Goal: Check status: Check status

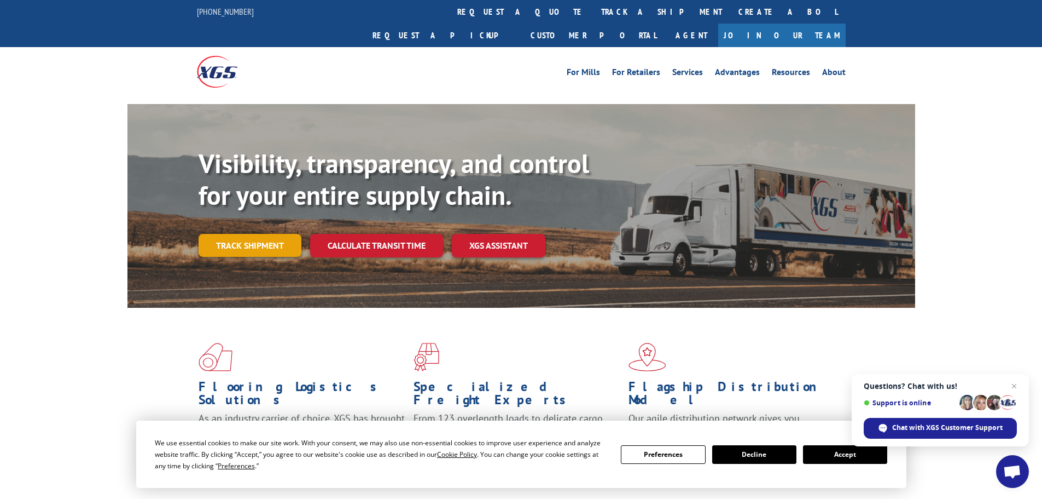
click at [231, 234] on link "Track shipment" at bounding box center [250, 245] width 103 height 23
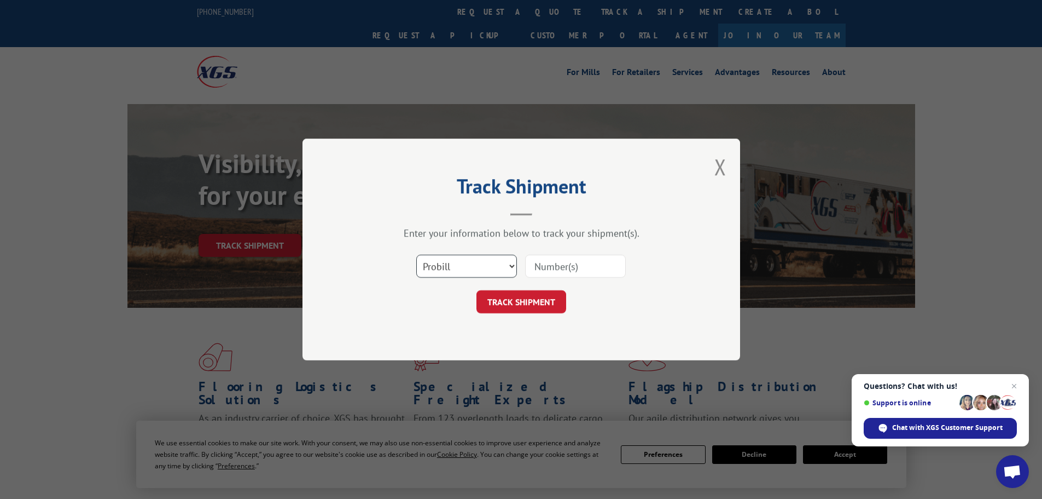
click at [511, 265] on select "Select category... Probill BOL PO" at bounding box center [466, 265] width 101 height 23
select select "bol"
click at [416, 254] on select "Select category... Probill BOL PO" at bounding box center [466, 265] width 101 height 23
click at [589, 259] on input at bounding box center [575, 265] width 101 height 23
type input "6"
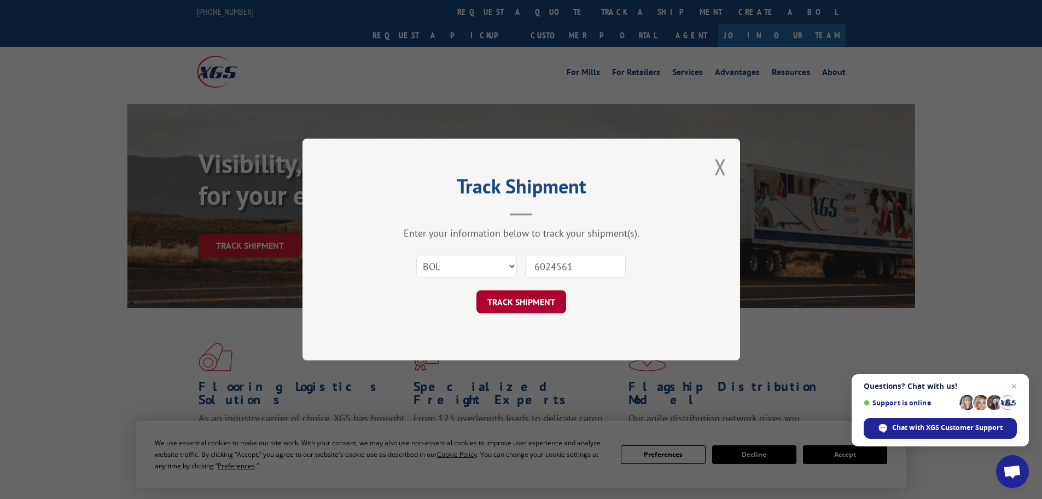
type input "6024561"
click at [496, 302] on button "TRACK SHIPMENT" at bounding box center [522, 301] width 90 height 23
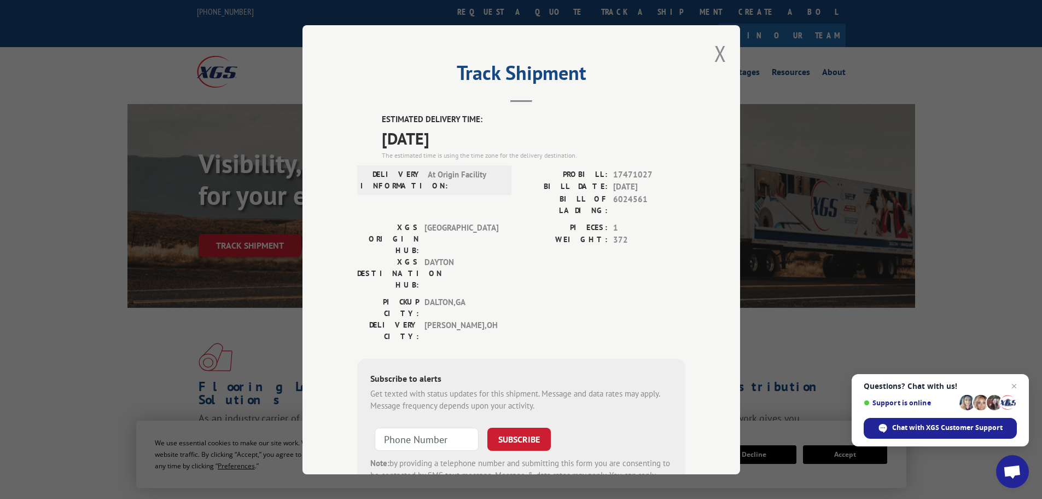
click at [1013, 468] on span "Open chat" at bounding box center [1013, 472] width 18 height 15
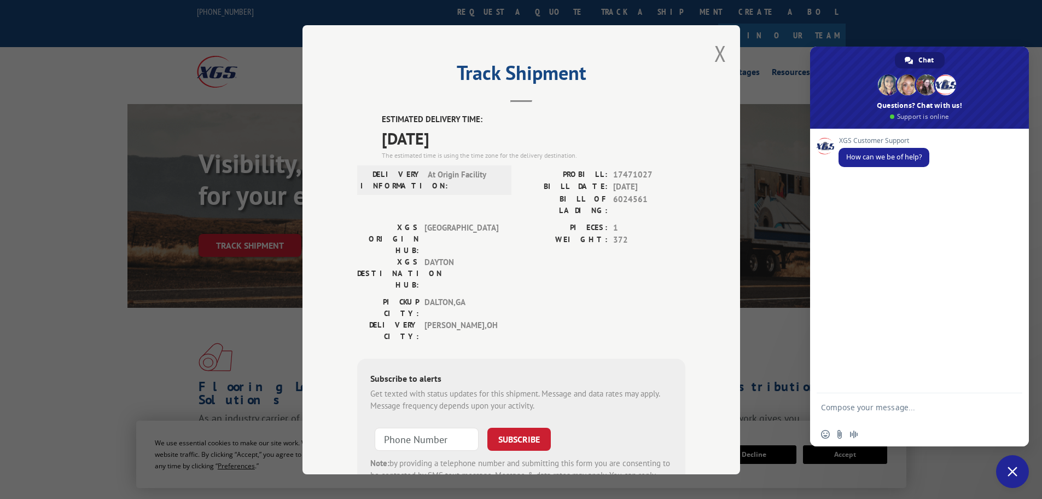
click at [923, 406] on textarea "Compose your message..." at bounding box center [907, 412] width 173 height 20
type textarea "can you check this po please I need asap THANKS !"
click at [1012, 406] on span "Send" at bounding box center [1010, 407] width 8 height 8
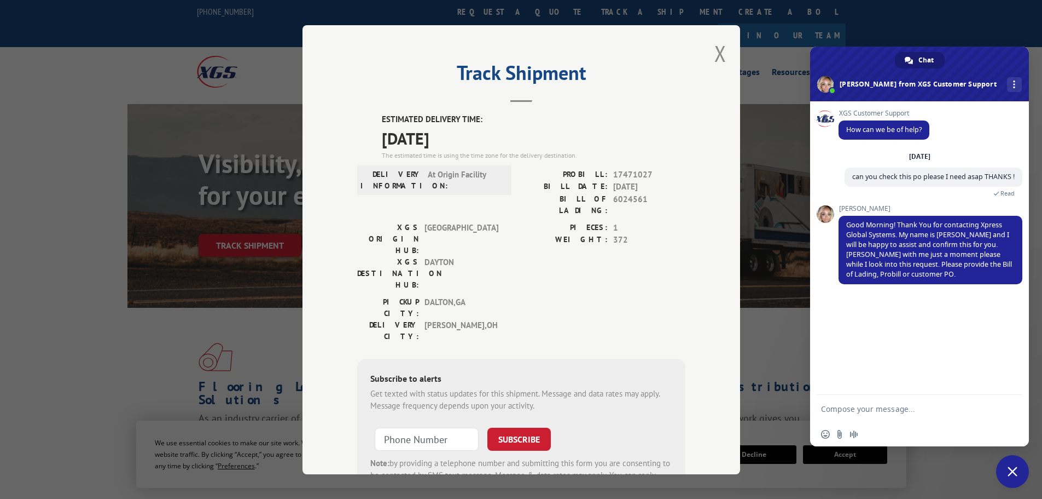
click at [859, 410] on textarea "Compose your message..." at bounding box center [907, 409] width 173 height 10
type textarea "BOL 6024561"
click at [1009, 409] on span "Send" at bounding box center [1010, 408] width 8 height 8
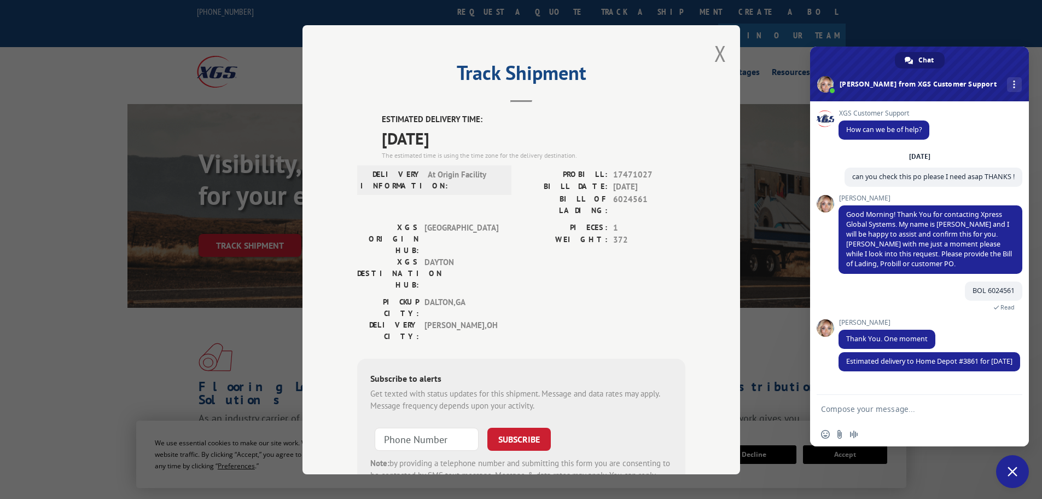
click at [905, 412] on textarea "Compose your message..." at bounding box center [907, 409] width 173 height 10
type textarea "is there anyway we can get it [DATE]"
click at [1009, 409] on span "Send" at bounding box center [1010, 408] width 8 height 8
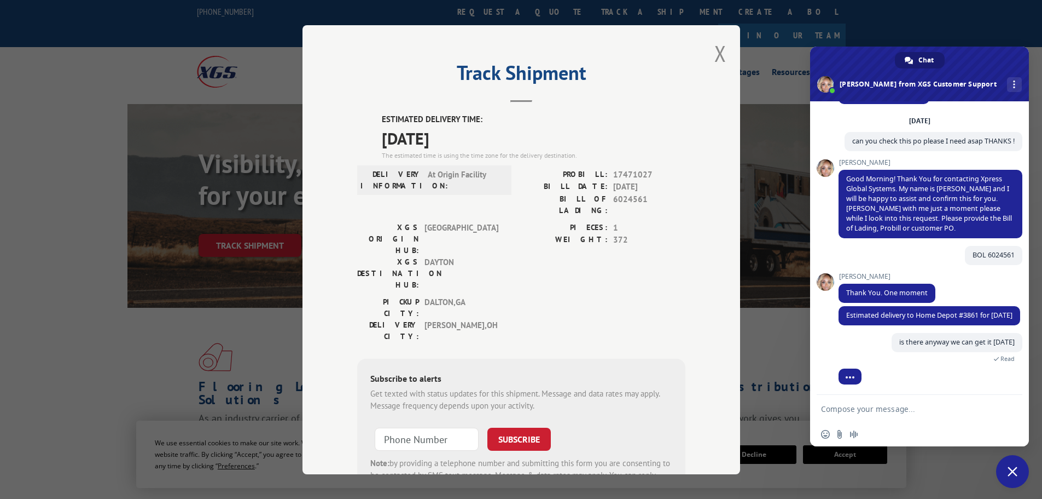
scroll to position [48, 0]
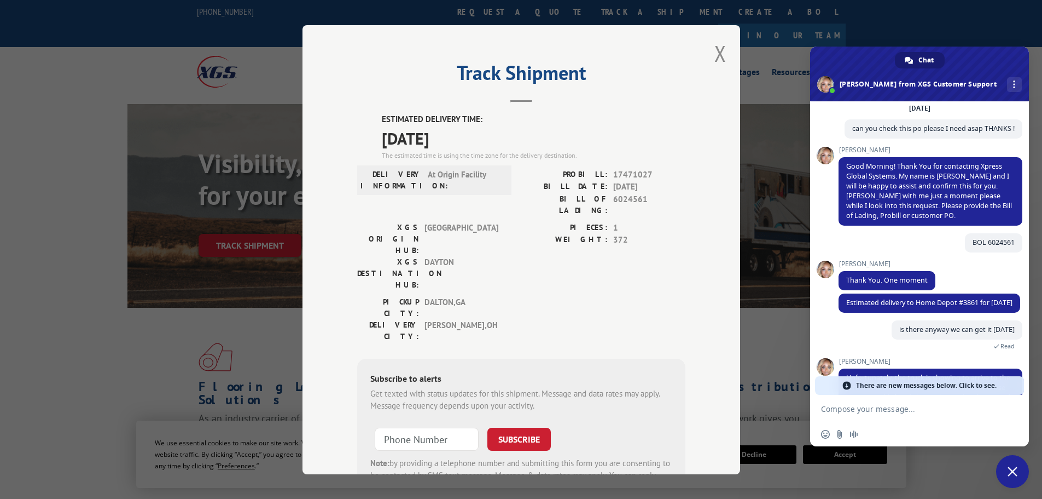
click at [884, 386] on span "There are new messages below. Click to see." at bounding box center [926, 385] width 141 height 19
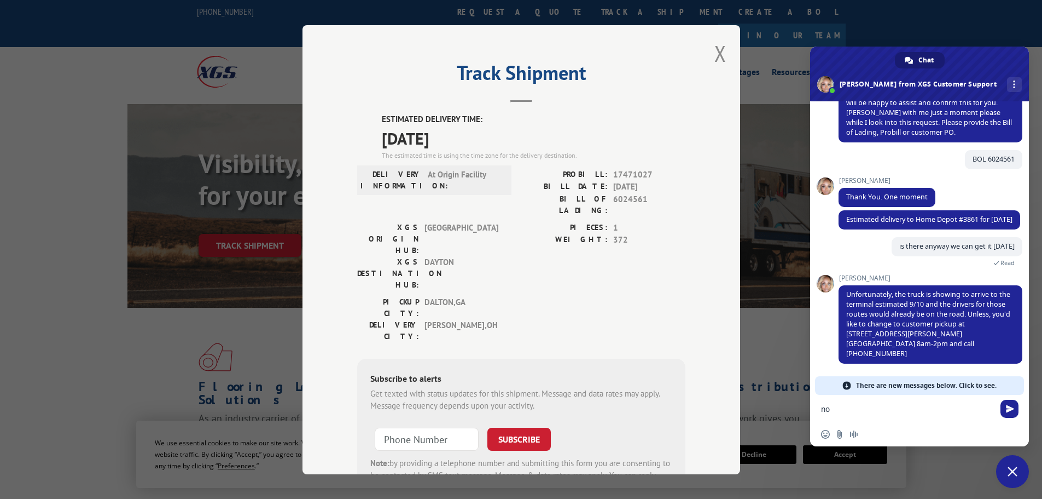
type textarea "n"
click at [853, 414] on form at bounding box center [907, 410] width 173 height 30
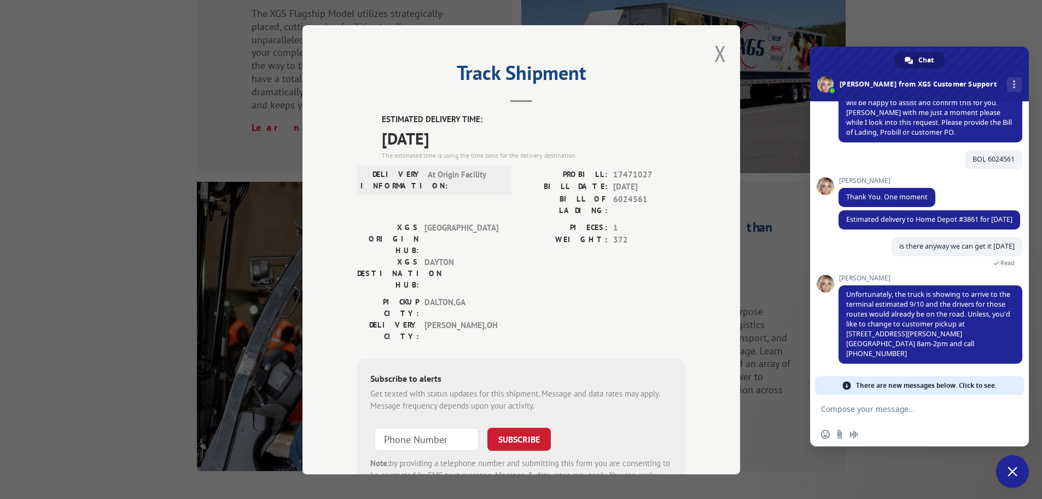
scroll to position [1308, 0]
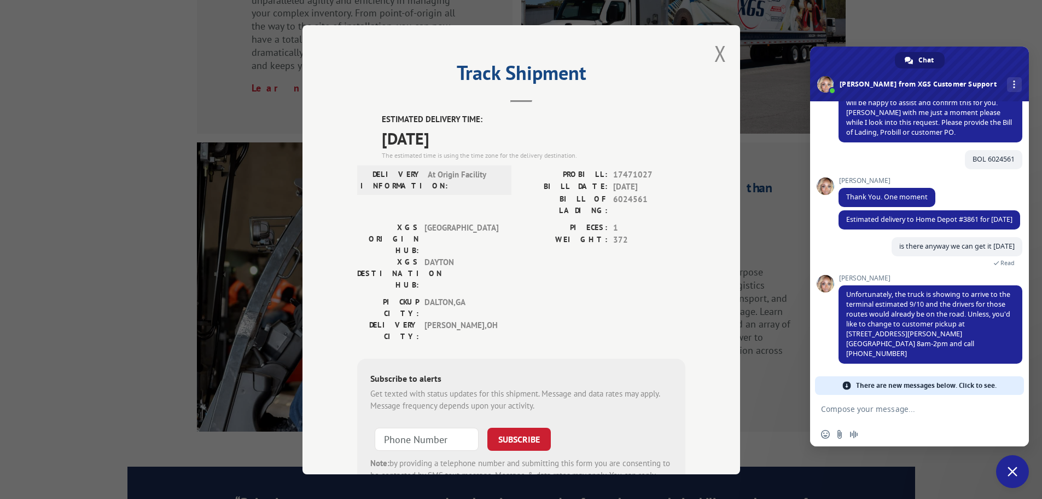
click at [870, 414] on form at bounding box center [907, 410] width 173 height 30
click at [854, 404] on textarea "Compose your message..." at bounding box center [907, 409] width 173 height 10
type textarea "No but thanks for your help [PERSON_NAME]"
click at [1007, 409] on span "Send" at bounding box center [1010, 408] width 8 height 8
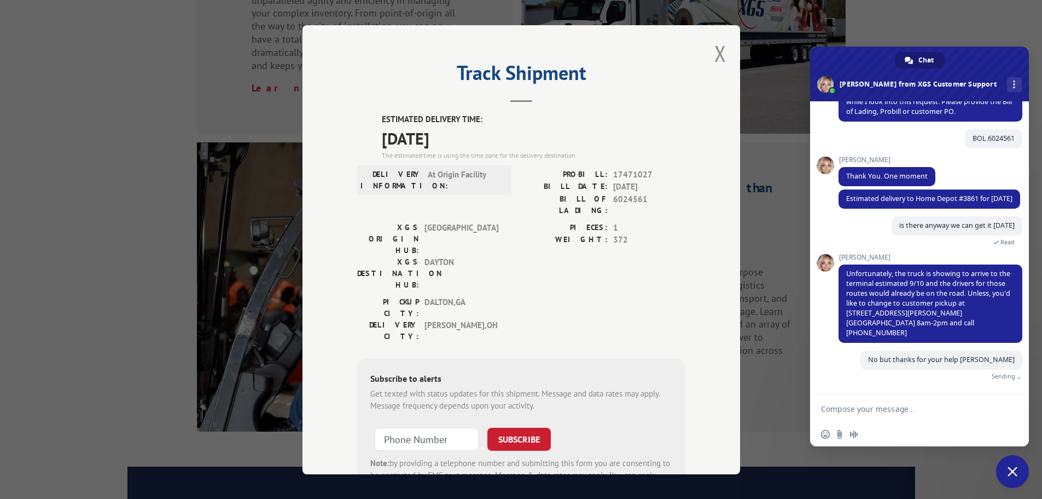
scroll to position [149, 0]
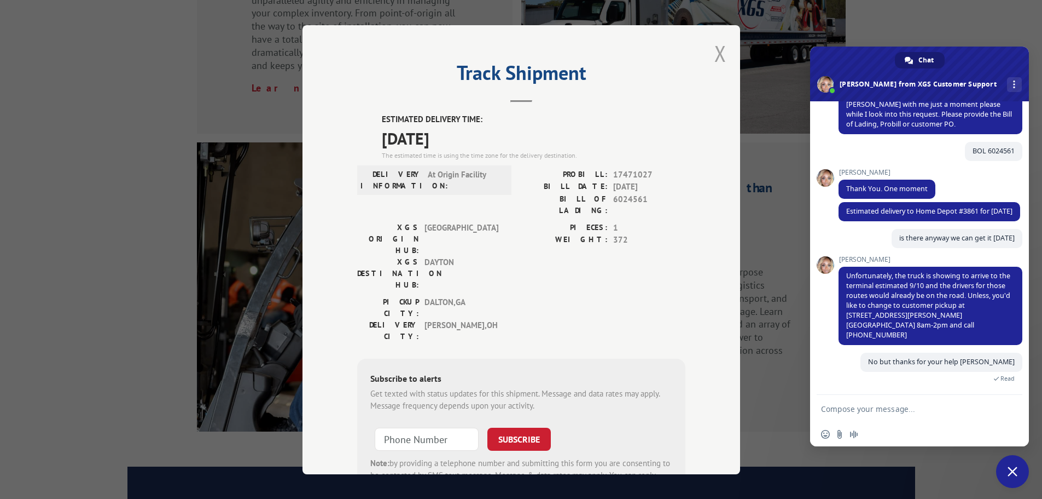
click at [715, 54] on button "Close modal" at bounding box center [721, 53] width 12 height 29
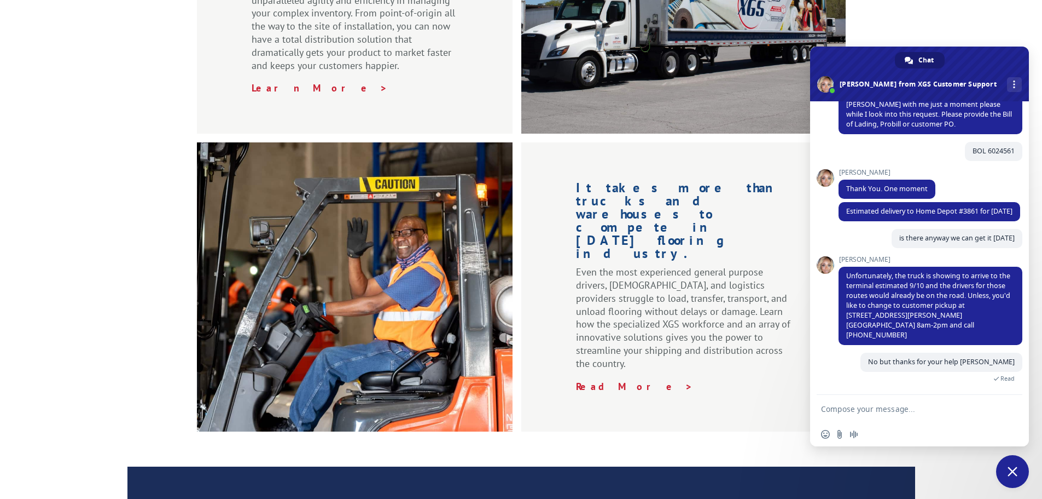
scroll to position [0, 0]
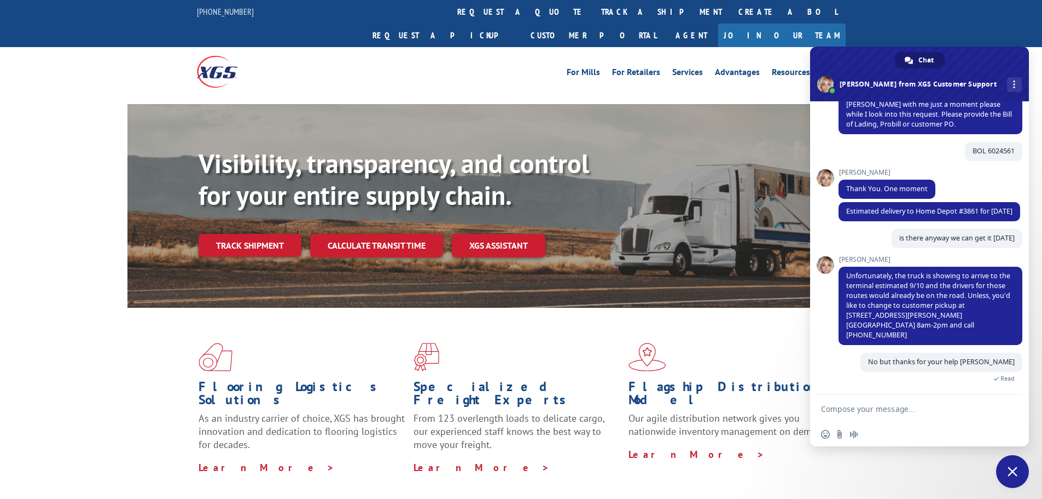
click at [1006, 472] on span "Close chat" at bounding box center [1012, 471] width 33 height 33
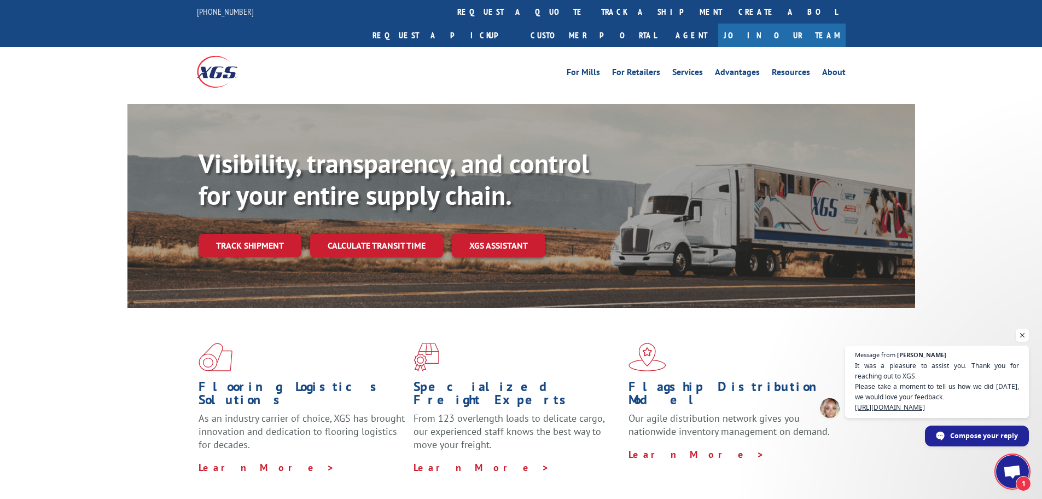
scroll to position [162, 0]
